Goal: Transaction & Acquisition: Purchase product/service

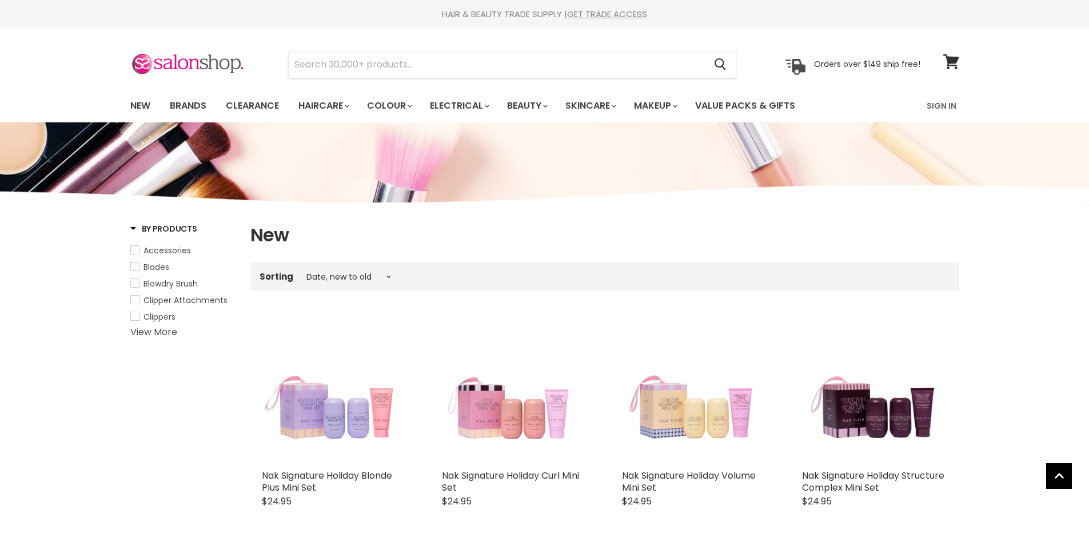
select select "created-descending"
click at [189, 107] on link "Brands" at bounding box center [188, 106] width 54 height 24
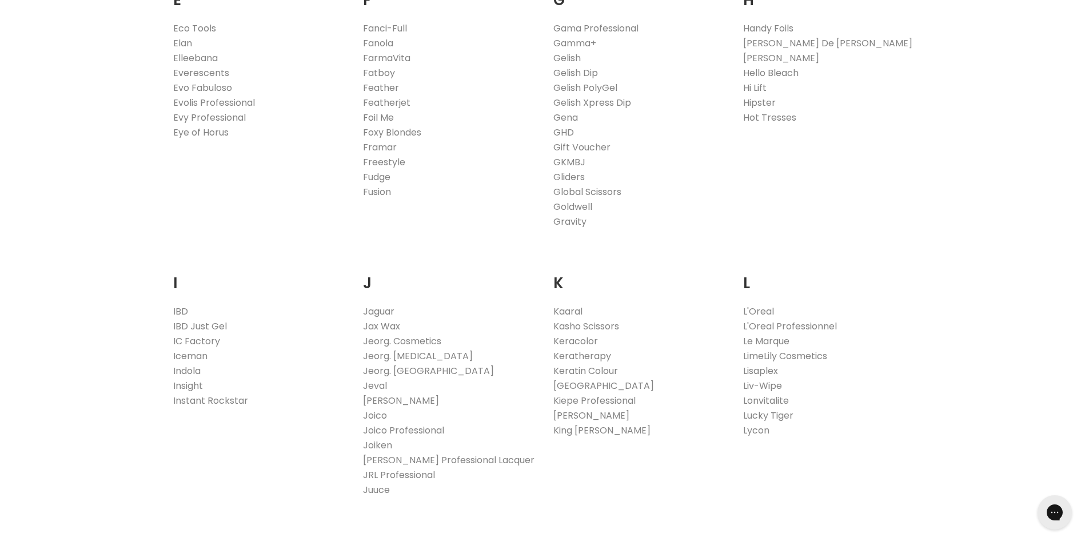
click at [390, 118] on link "Foil Me" at bounding box center [378, 117] width 31 height 13
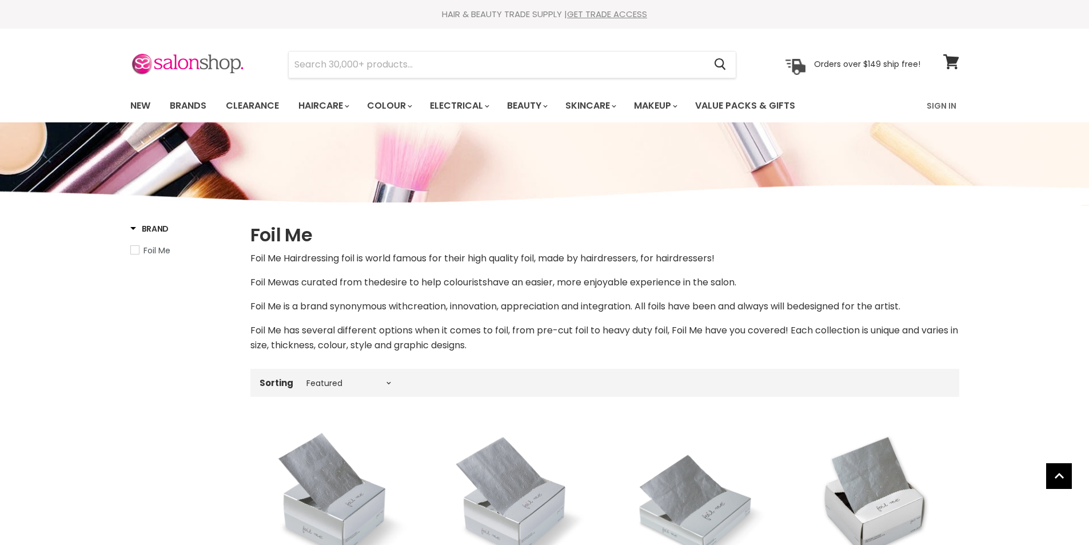
select select "manual"
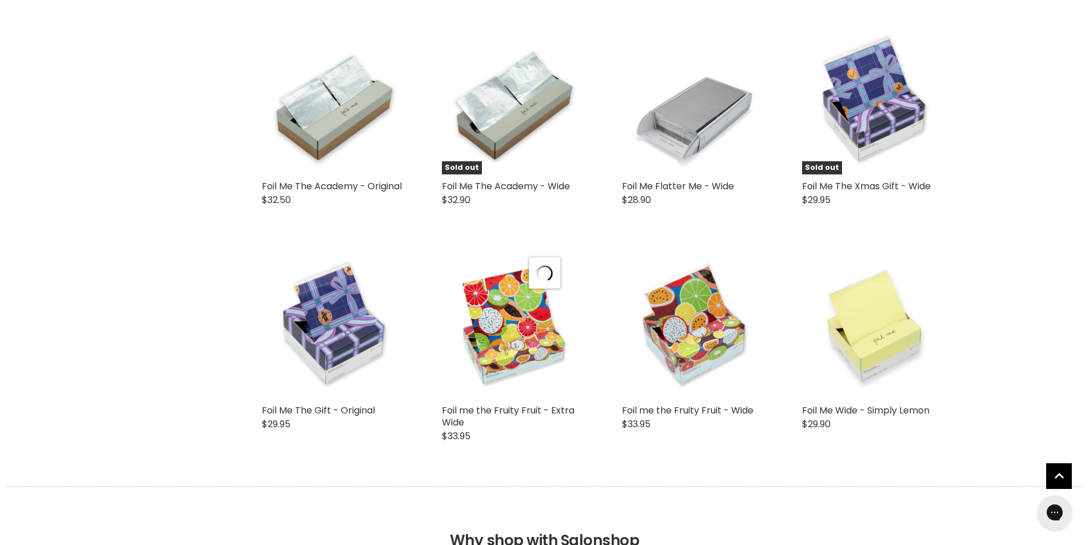
select select "manual"
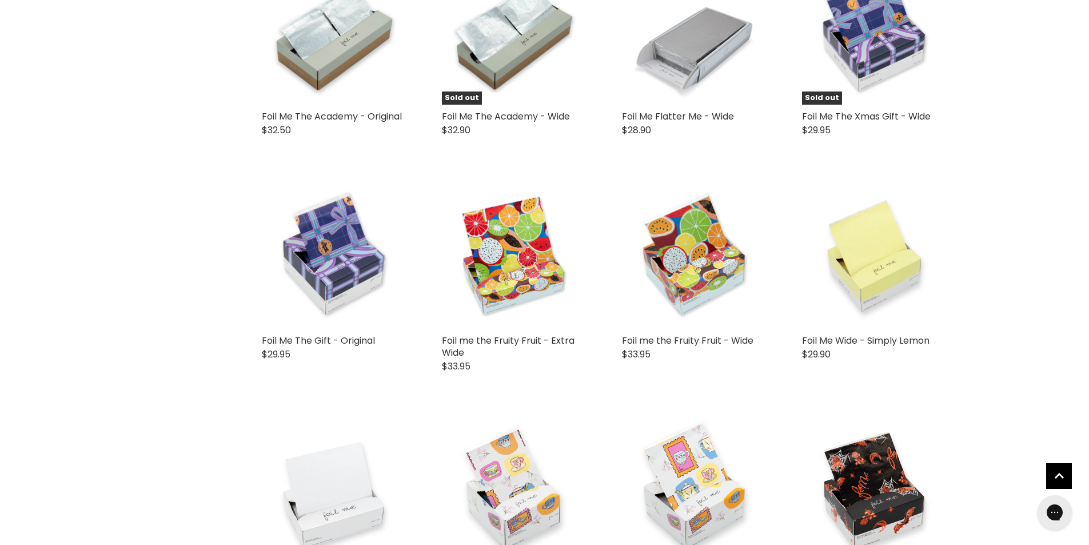
scroll to position [2858, 0]
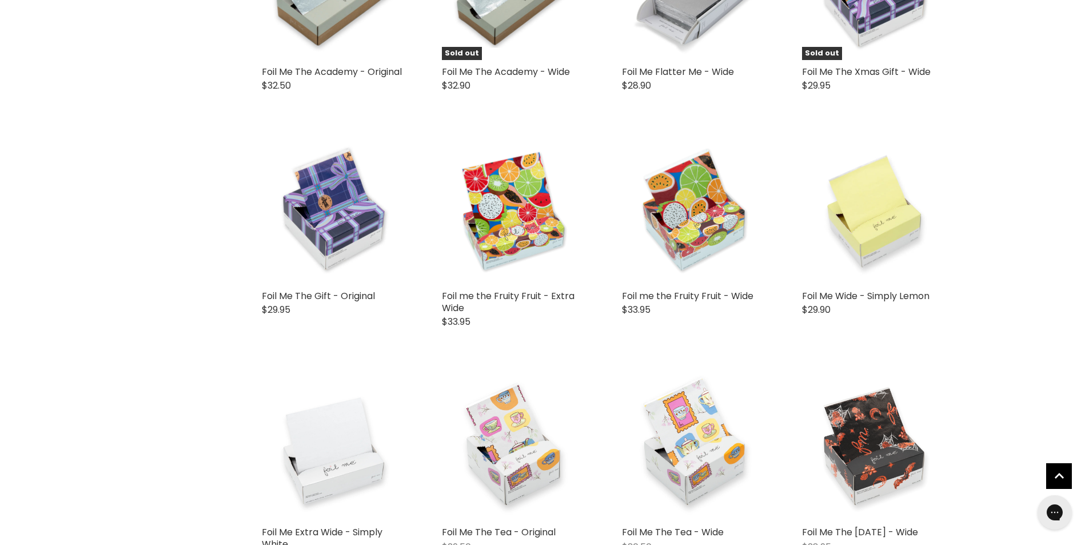
click at [871, 417] on img "Main content" at bounding box center [875, 447] width 146 height 146
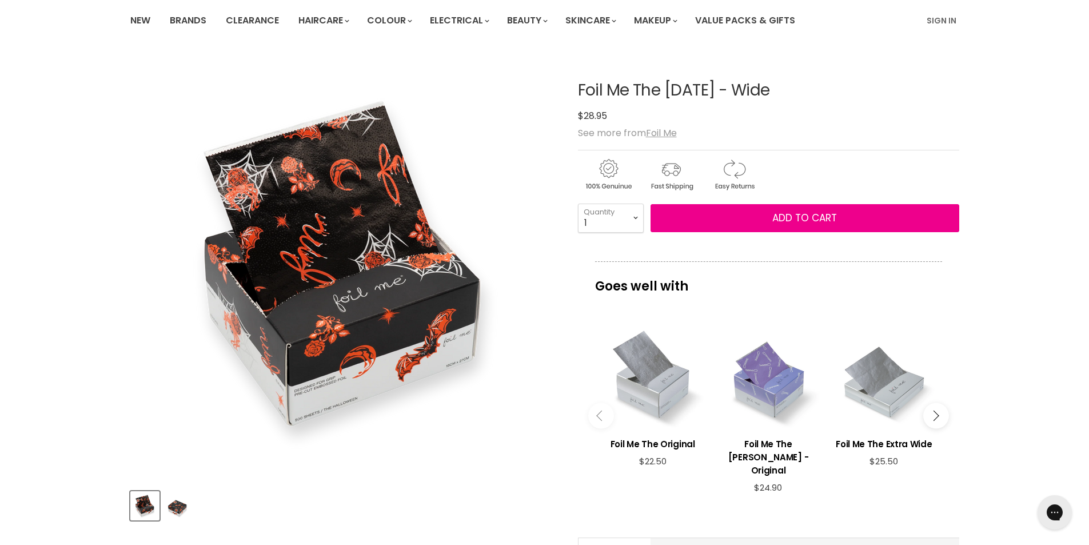
scroll to position [114, 0]
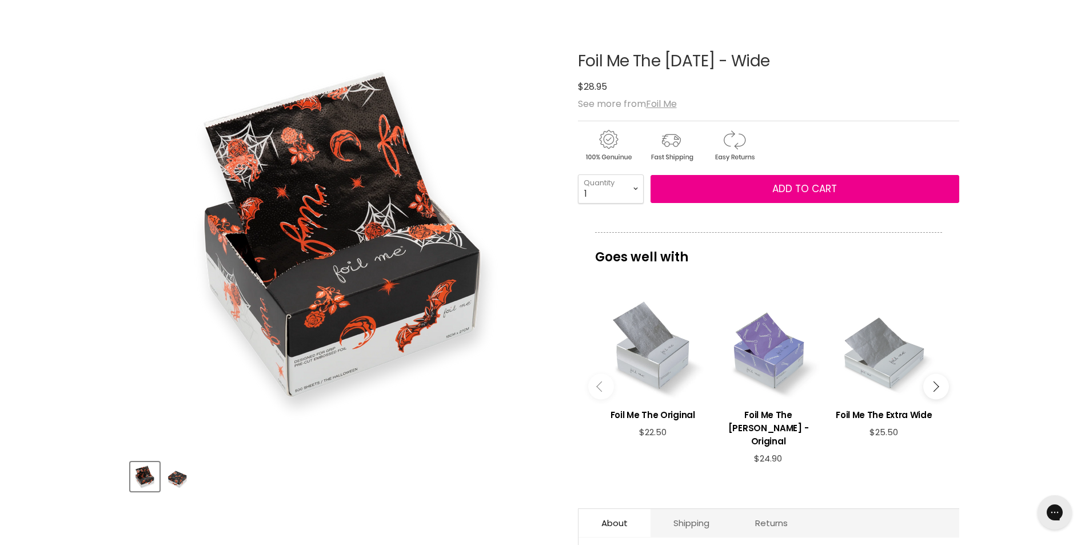
click at [170, 479] on img "Product thumbnails" at bounding box center [177, 476] width 27 height 27
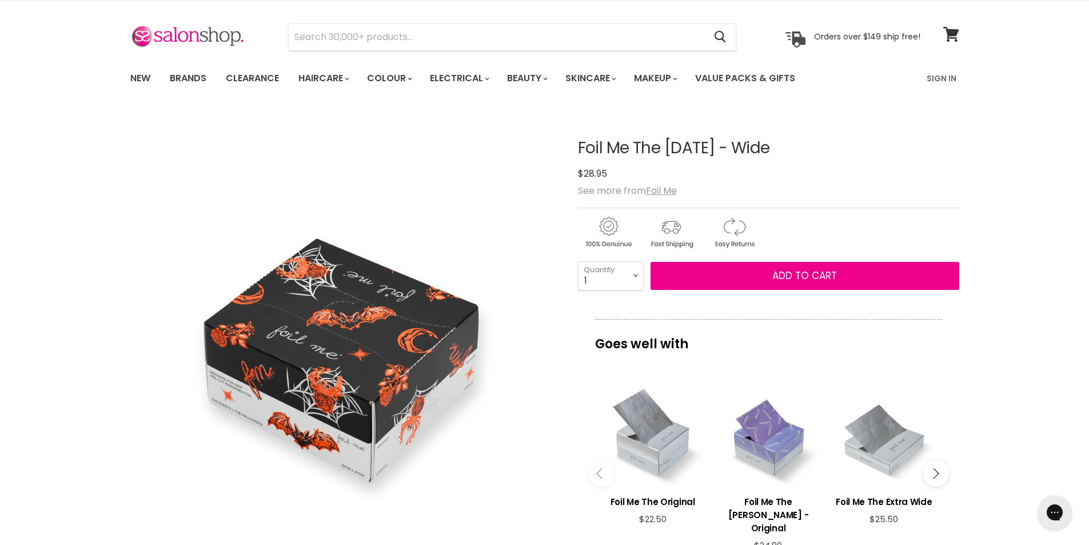
scroll to position [0, 0]
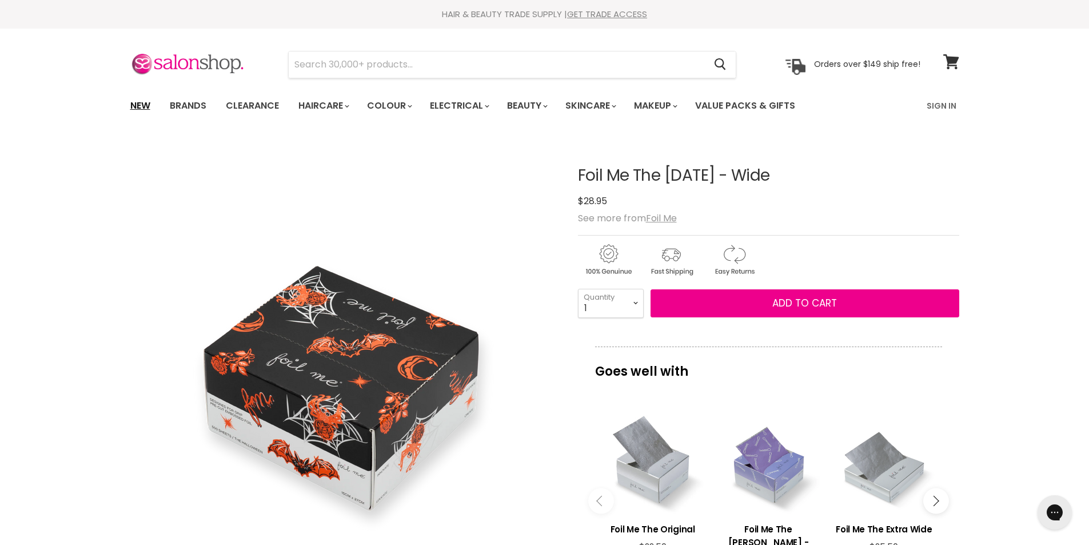
click at [143, 103] on link "New" at bounding box center [140, 106] width 37 height 24
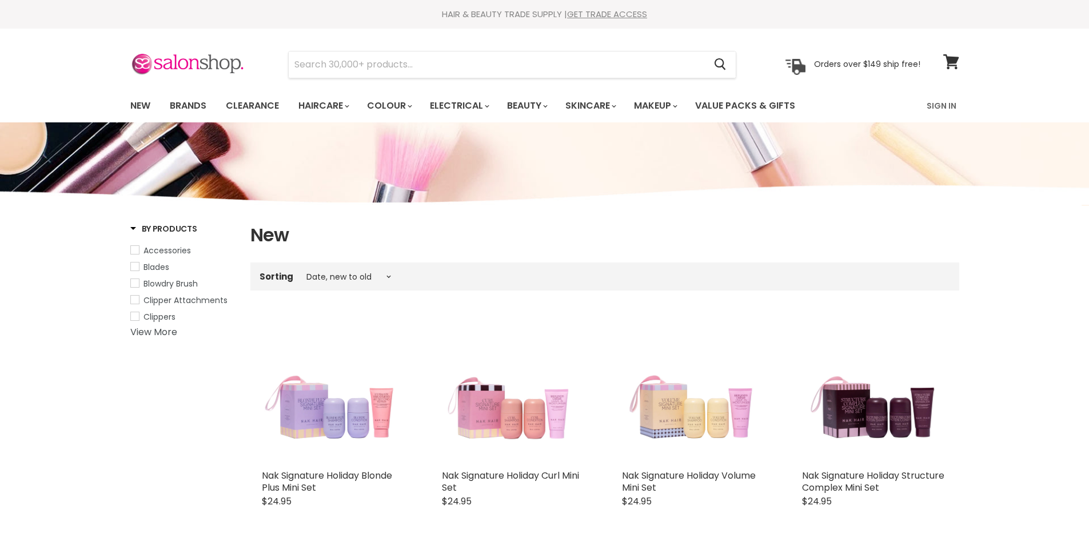
select select "created-descending"
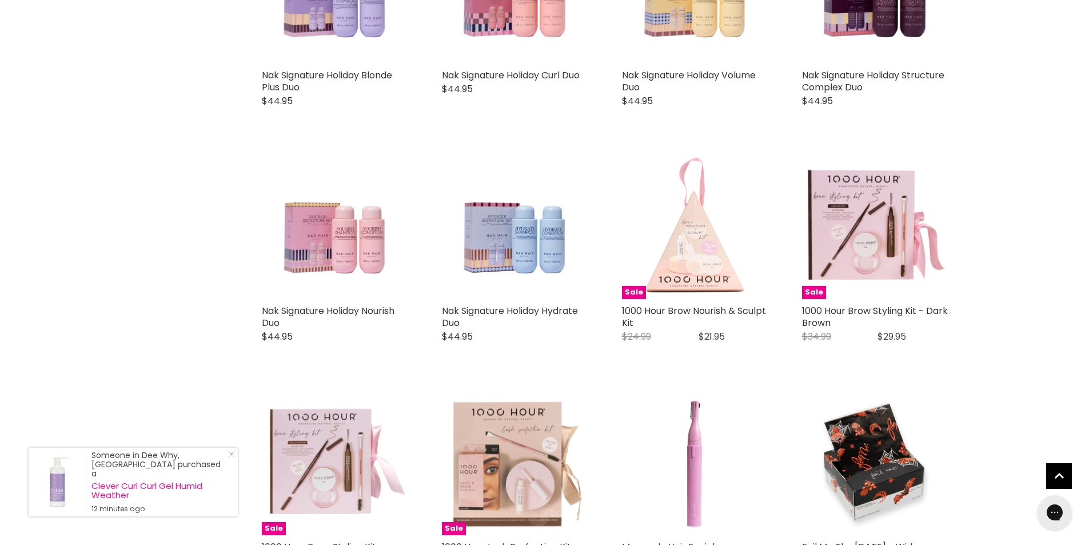
scroll to position [1372, 0]
